Goal: Information Seeking & Learning: Learn about a topic

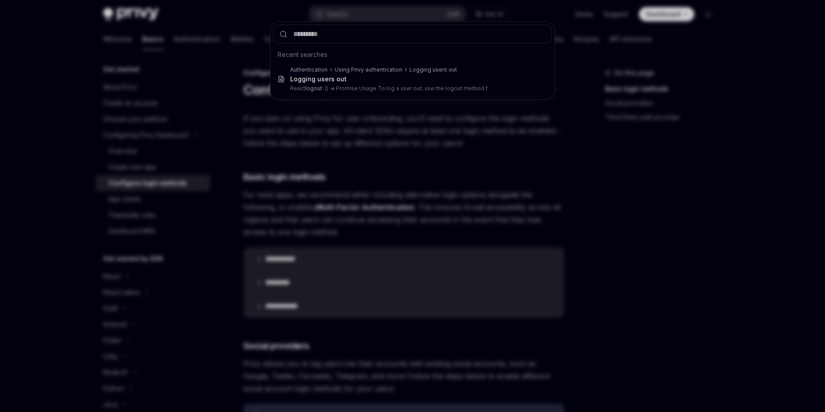
type input "**********"
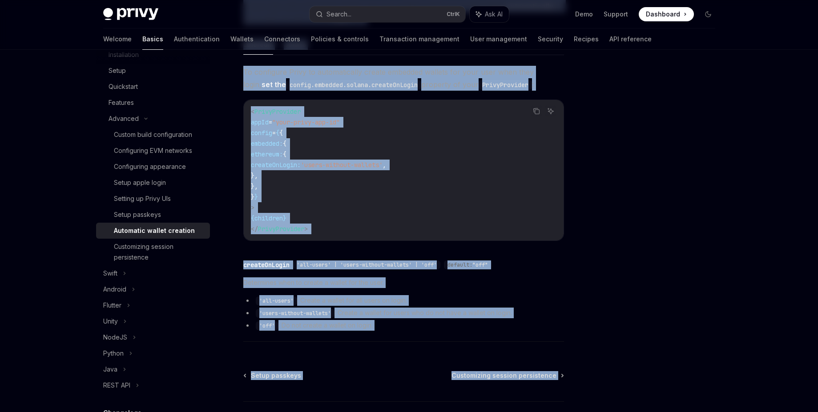
scroll to position [178, 0]
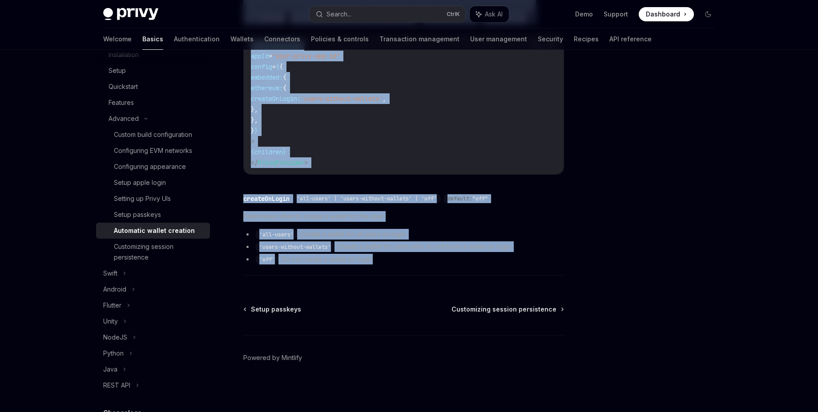
drag, startPoint x: 242, startPoint y: 74, endPoint x: 399, endPoint y: 271, distance: 252.3
click at [399, 271] on div "Advanced Automatic wallet creation OpenAI Open in ChatGPT OpenAI Open in ChatGP…" at bounding box center [320, 150] width 491 height 523
copy div "Automatic wallet creation OpenAI Open in ChatGPT OpenAI Open in ChatGPT If your…"
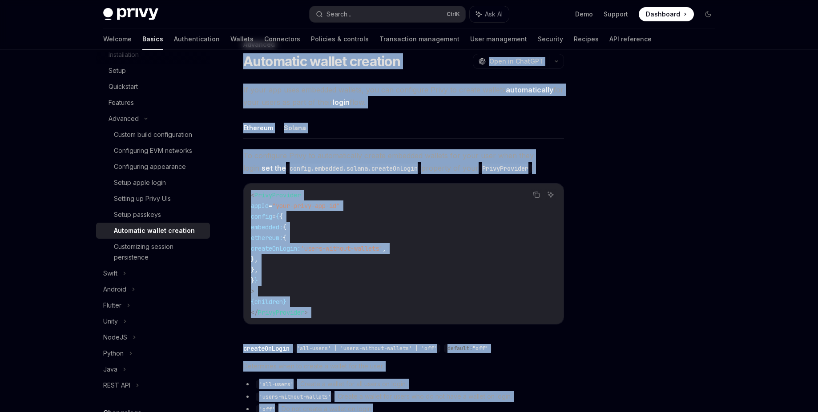
scroll to position [0, 0]
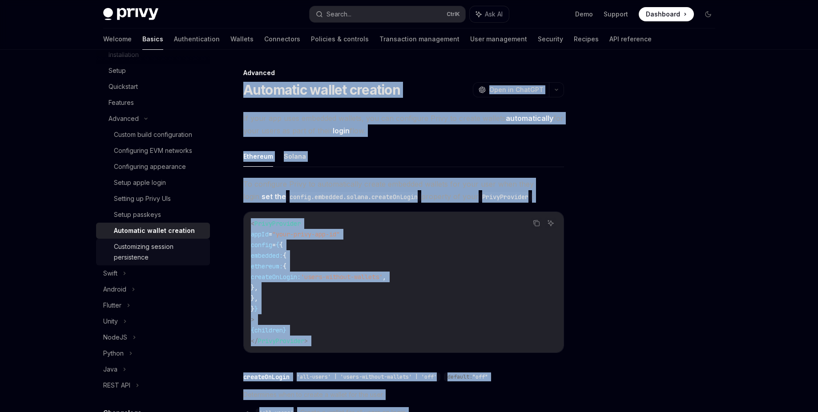
click at [158, 244] on div "Customizing session persistence" at bounding box center [159, 252] width 91 height 21
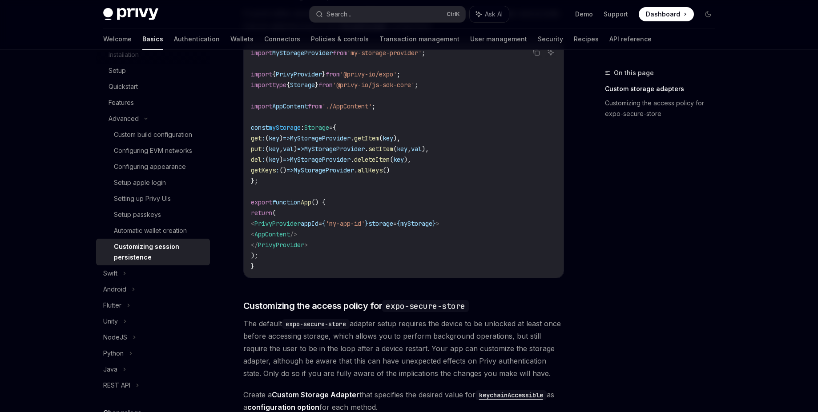
scroll to position [162, 0]
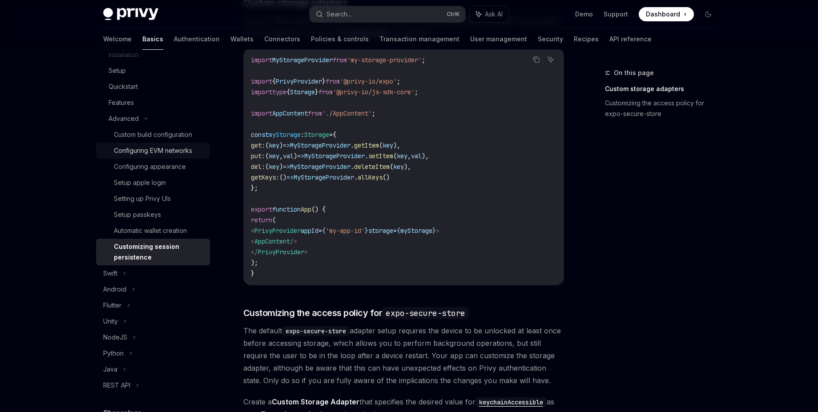
click at [176, 153] on div "Configuring EVM networks" at bounding box center [153, 150] width 78 height 11
type textarea "*"
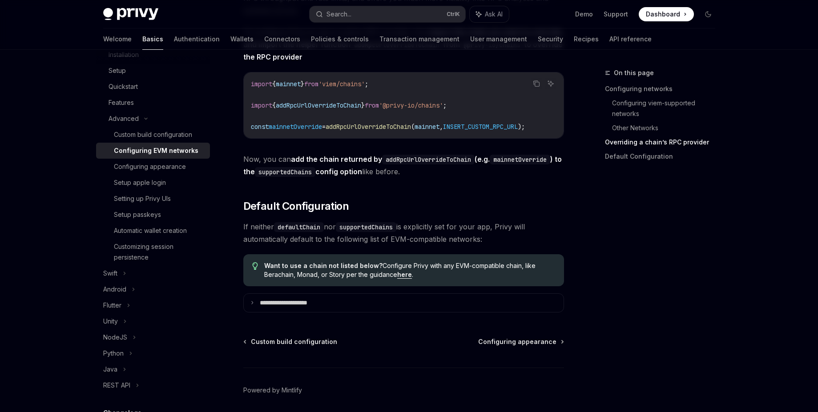
scroll to position [1146, 0]
